Goal: Find specific page/section: Find specific page/section

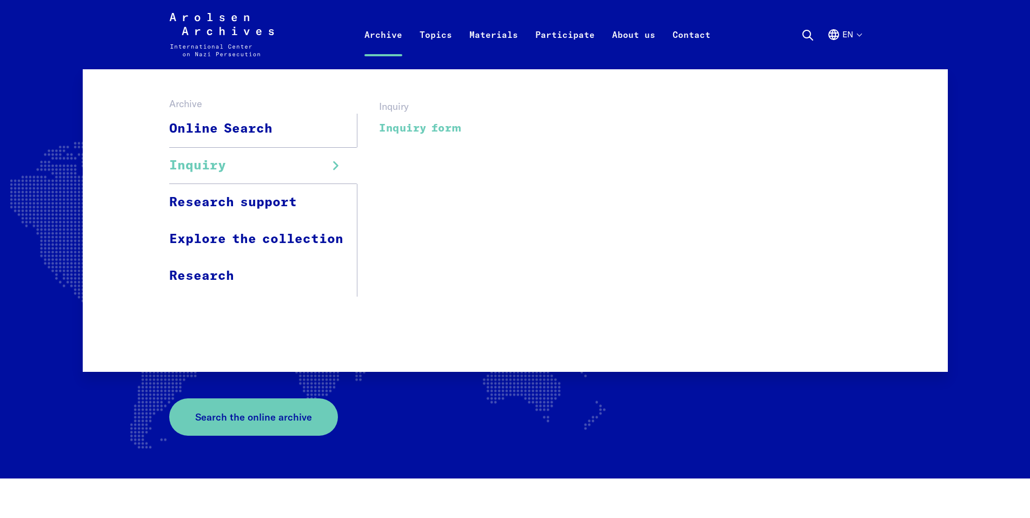
click at [426, 125] on link "Inquiry form" at bounding box center [420, 128] width 83 height 24
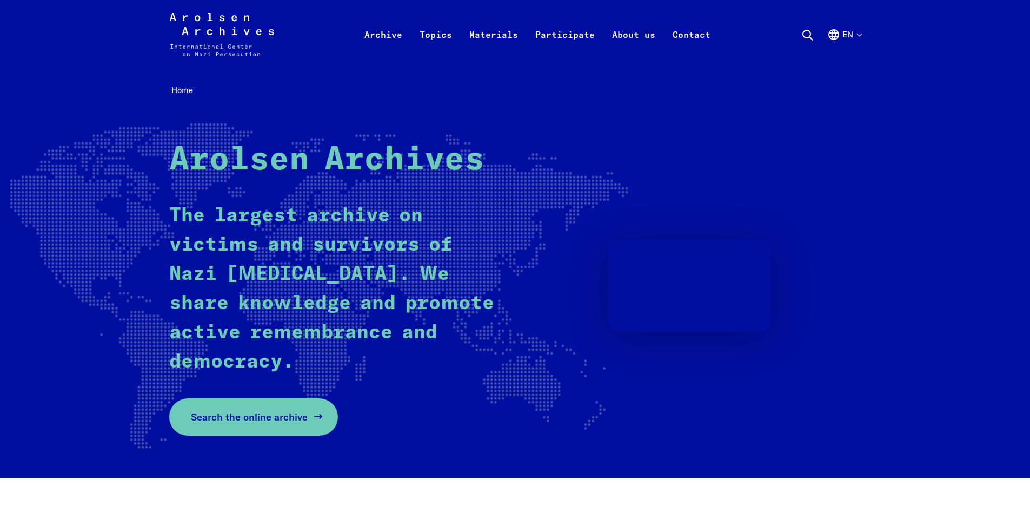
click at [278, 418] on span "Search the online archive" at bounding box center [249, 416] width 117 height 15
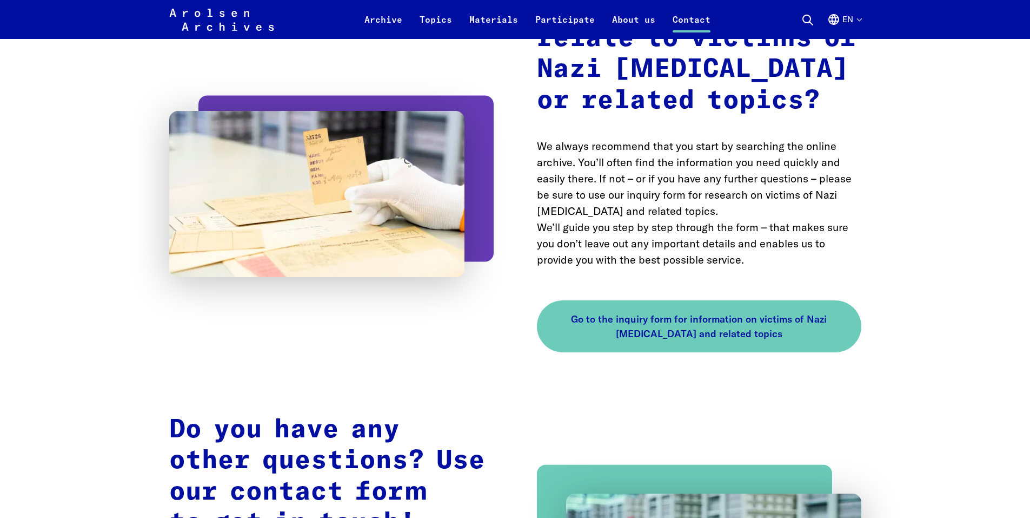
scroll to position [1785, 0]
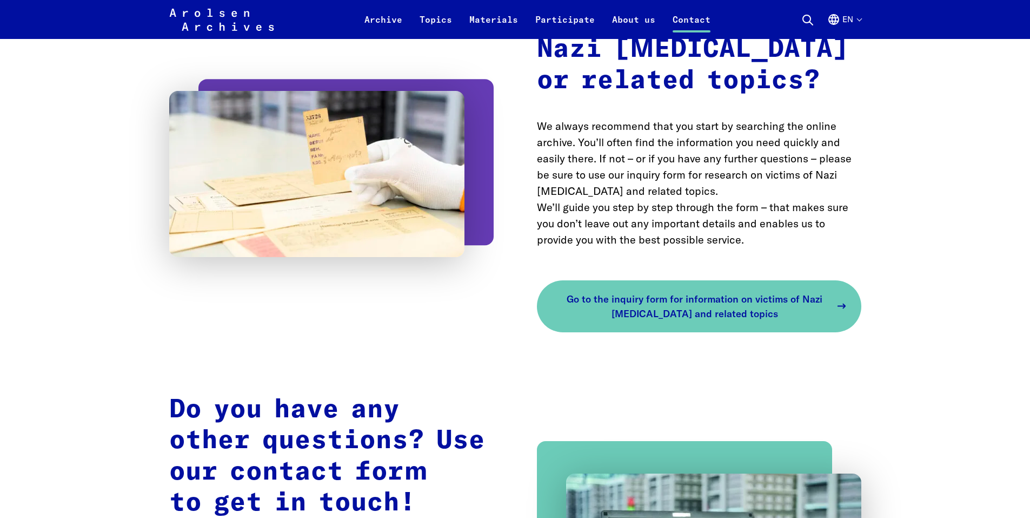
click at [693, 292] on span "Go to the inquiry form for information on victims of Nazi persecution and relat…" at bounding box center [695, 306] width 273 height 29
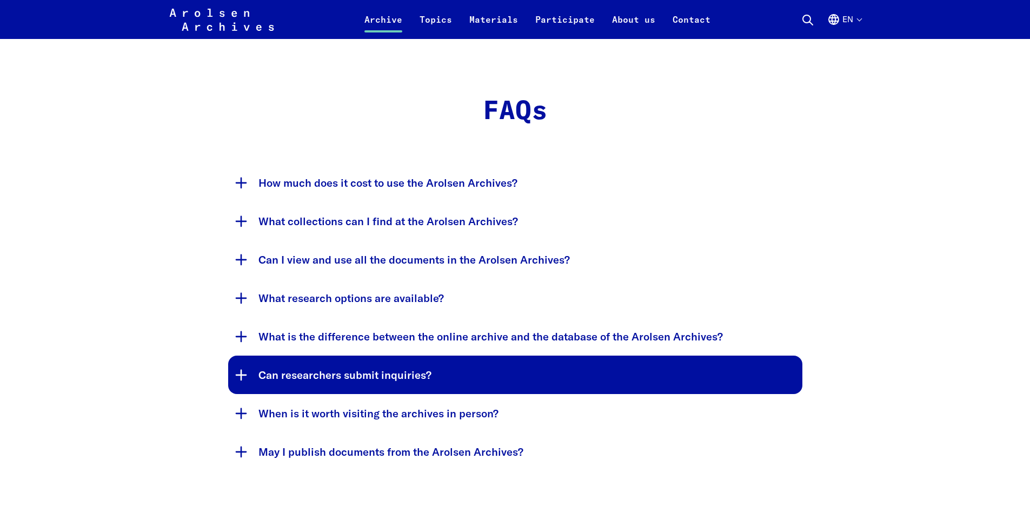
scroll to position [2055, 0]
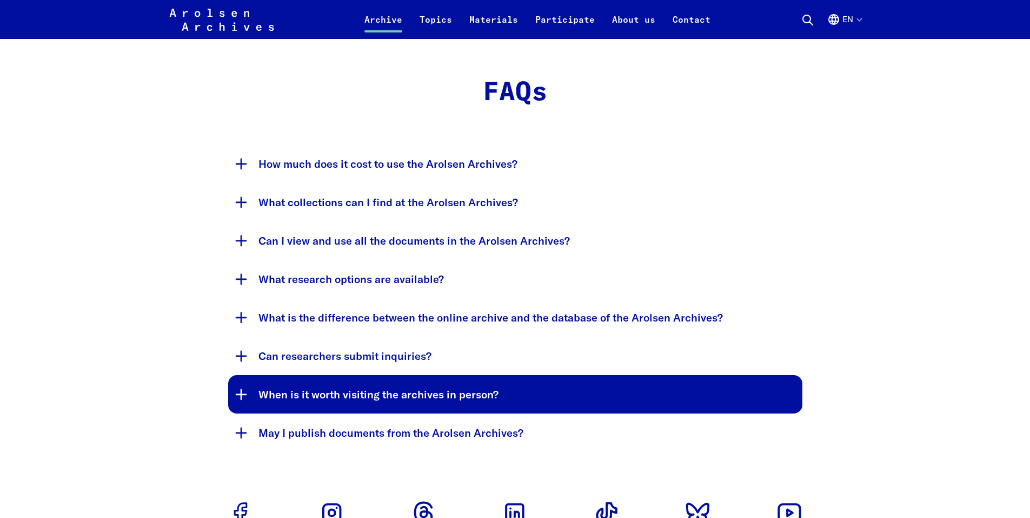
click at [445, 375] on button "When is it worth visiting the archives in person?" at bounding box center [515, 394] width 574 height 38
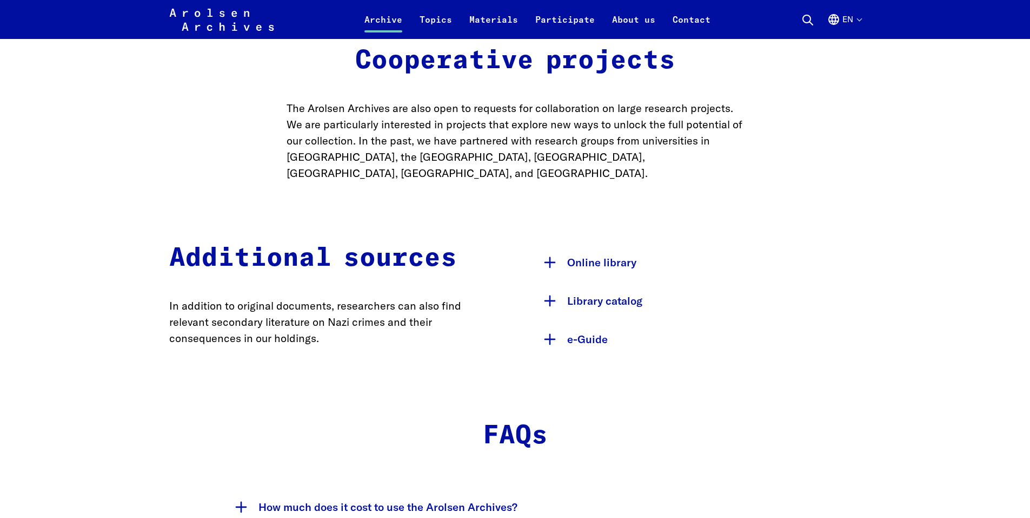
scroll to position [1677, 0]
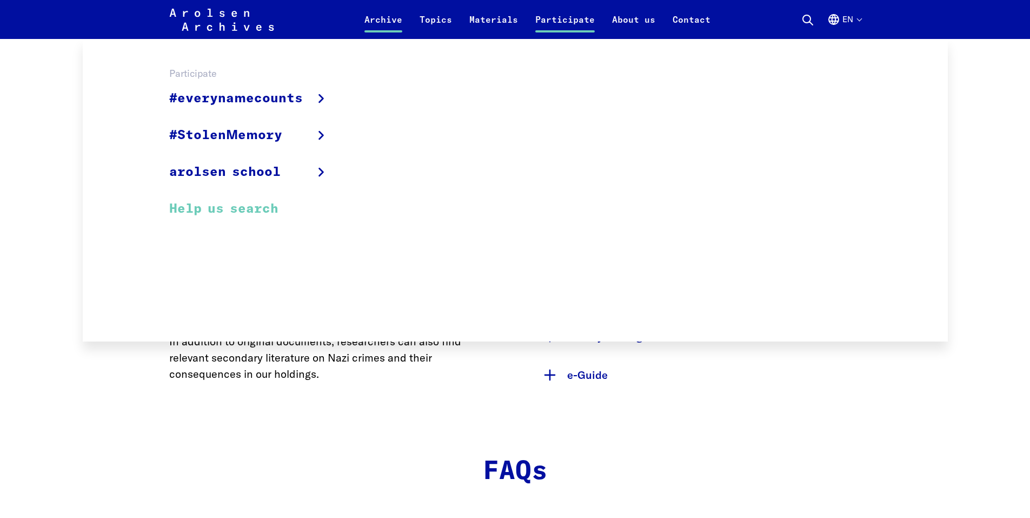
click at [224, 208] on link "Help us search" at bounding box center [256, 208] width 174 height 36
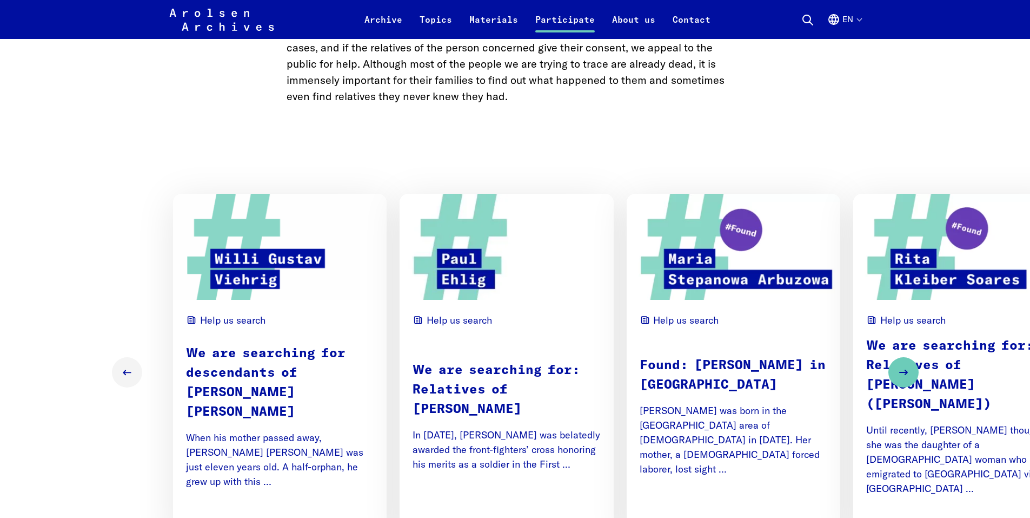
scroll to position [595, 0]
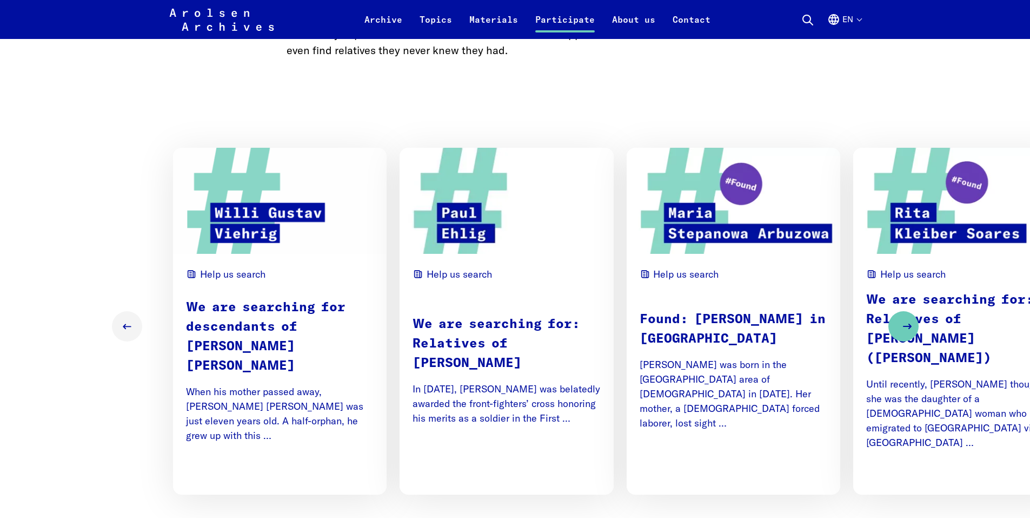
click at [905, 321] on icon "Next slide" at bounding box center [907, 326] width 13 height 13
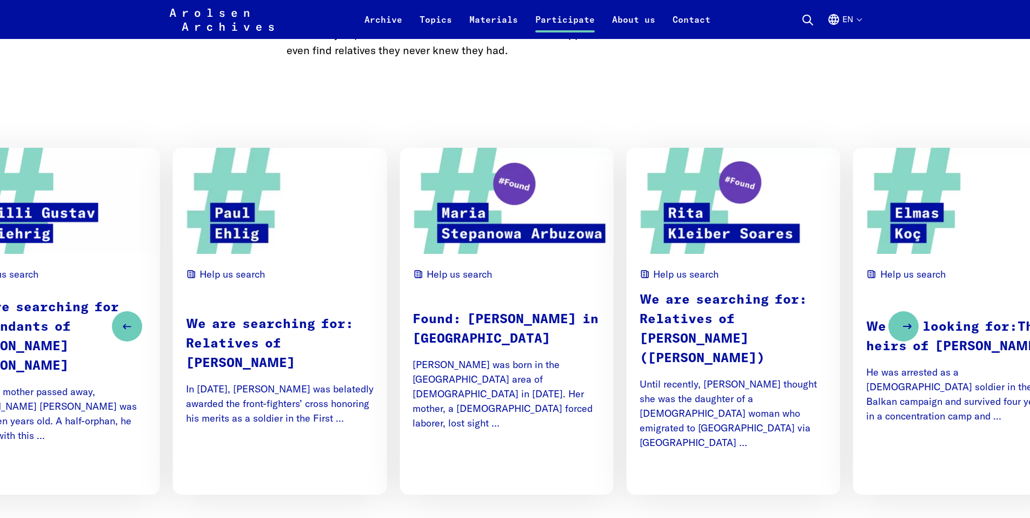
click at [903, 322] on icon "Next slide" at bounding box center [907, 326] width 13 height 13
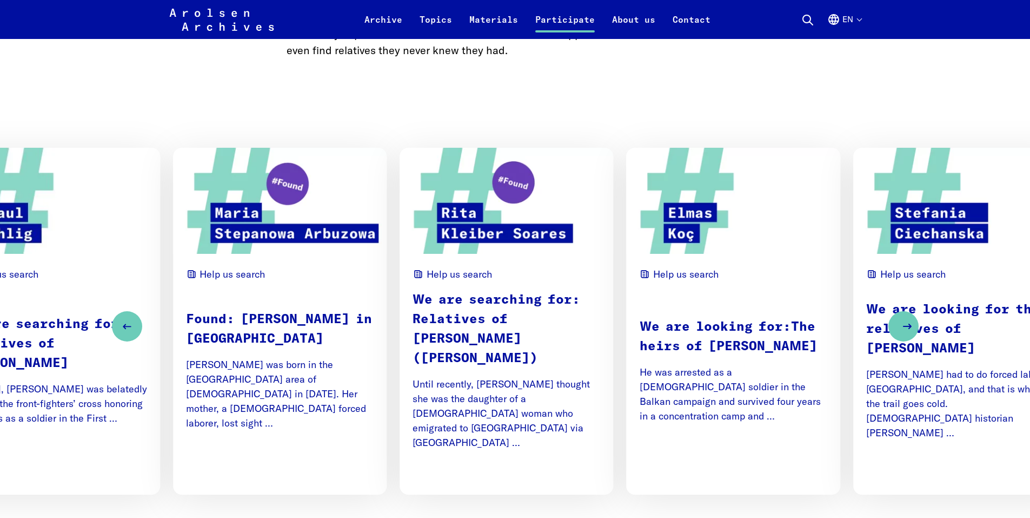
click at [903, 322] on icon "Next slide" at bounding box center [907, 326] width 13 height 13
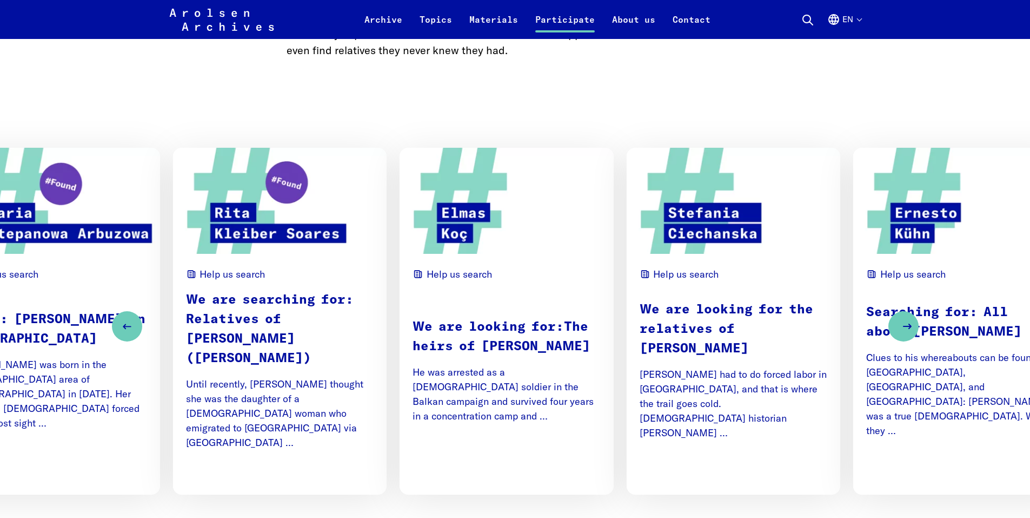
click at [906, 320] on icon "Next slide" at bounding box center [907, 326] width 13 height 13
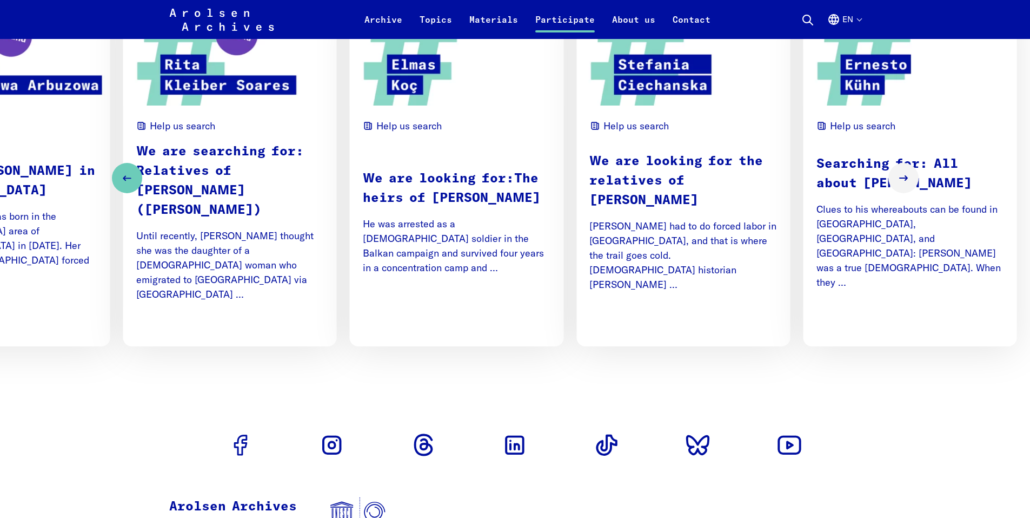
scroll to position [865, 0]
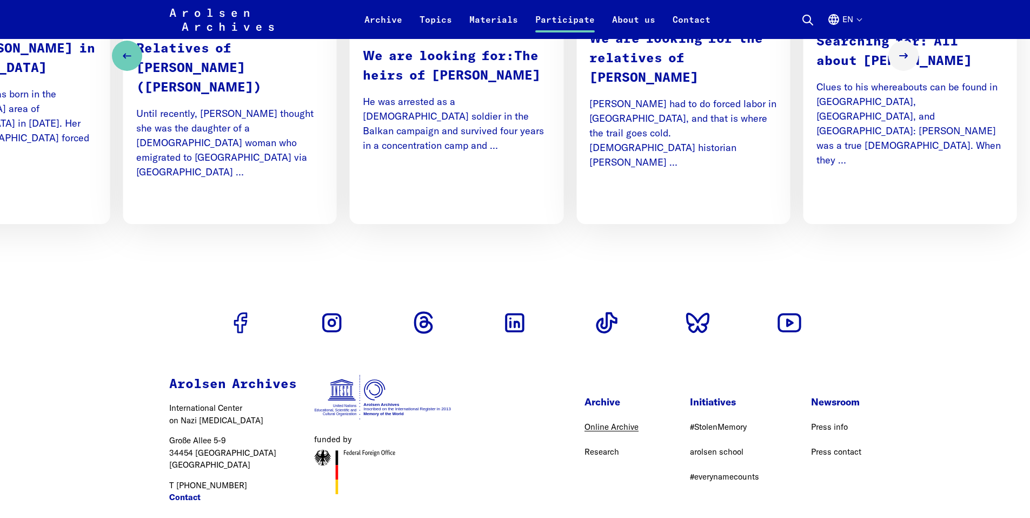
click at [606, 421] on link "Online Archive" at bounding box center [612, 426] width 54 height 10
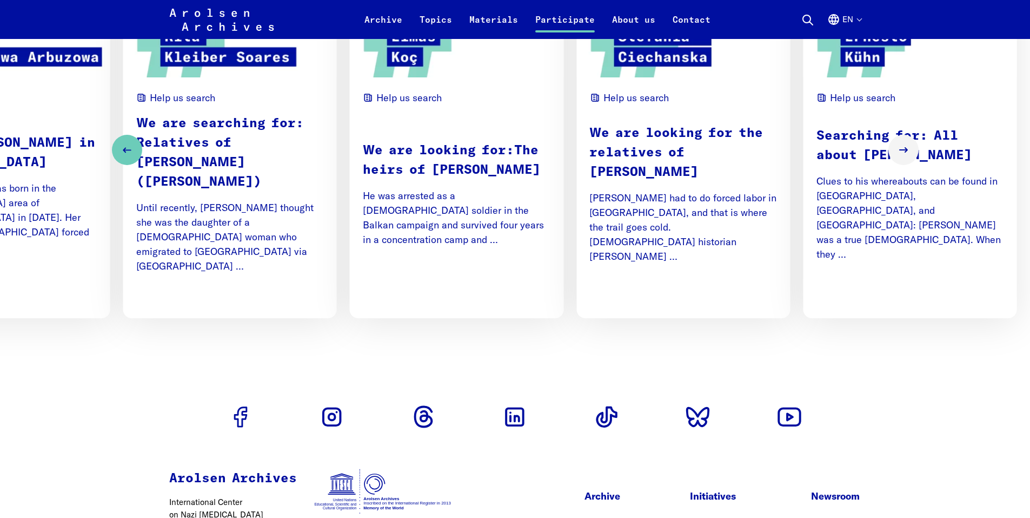
scroll to position [379, 0]
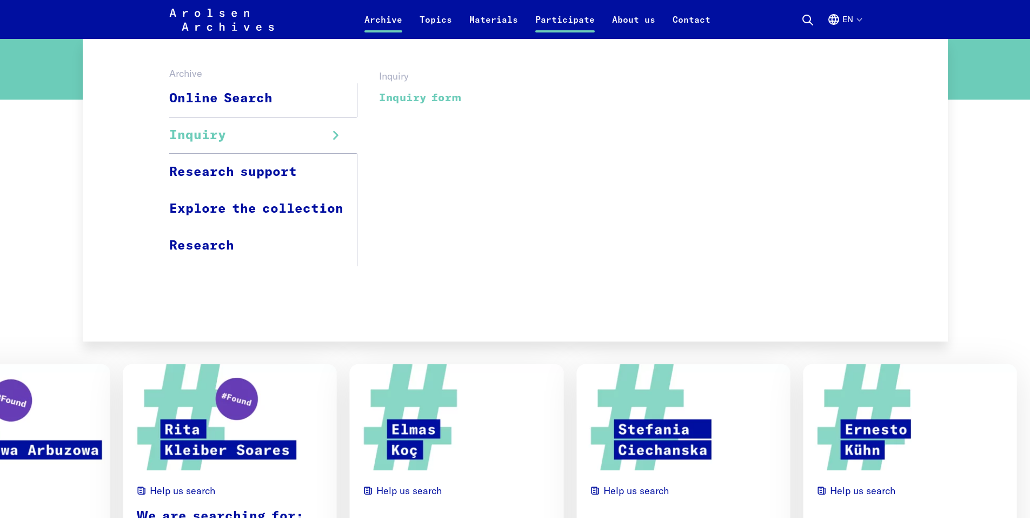
click at [424, 88] on link "Inquiry form" at bounding box center [420, 97] width 83 height 24
